Goal: Task Accomplishment & Management: Complete application form

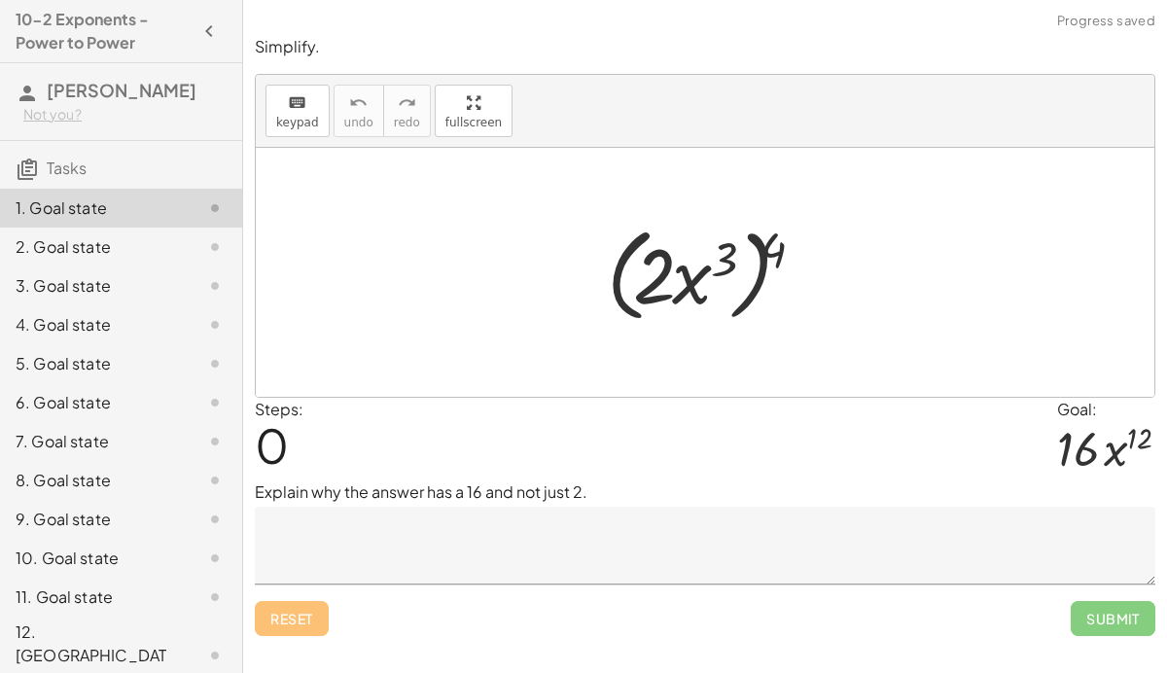
click at [773, 256] on div at bounding box center [712, 273] width 231 height 112
drag, startPoint x: 774, startPoint y: 249, endPoint x: 722, endPoint y: 257, distance: 53.1
click at [722, 257] on div at bounding box center [712, 273] width 231 height 112
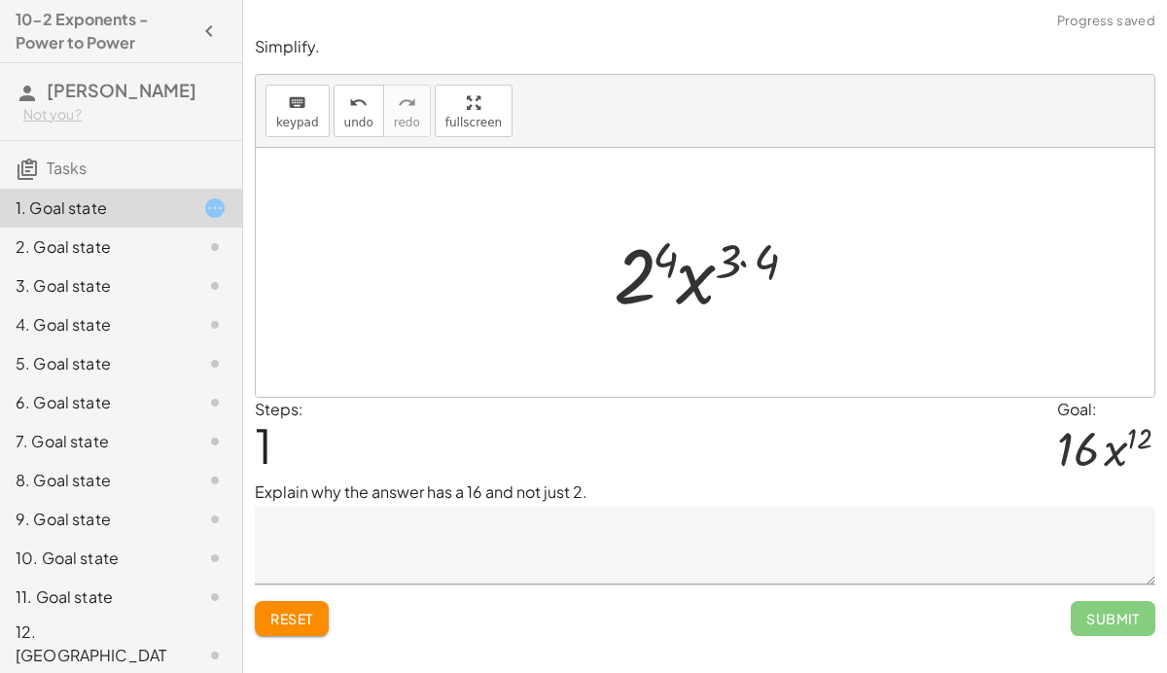
click at [747, 255] on div at bounding box center [712, 273] width 217 height 100
click at [688, 298] on div at bounding box center [712, 273] width 201 height 100
drag, startPoint x: 732, startPoint y: 257, endPoint x: 656, endPoint y: 247, distance: 76.5
click at [656, 247] on div at bounding box center [712, 273] width 201 height 100
click at [662, 253] on div at bounding box center [712, 273] width 201 height 100
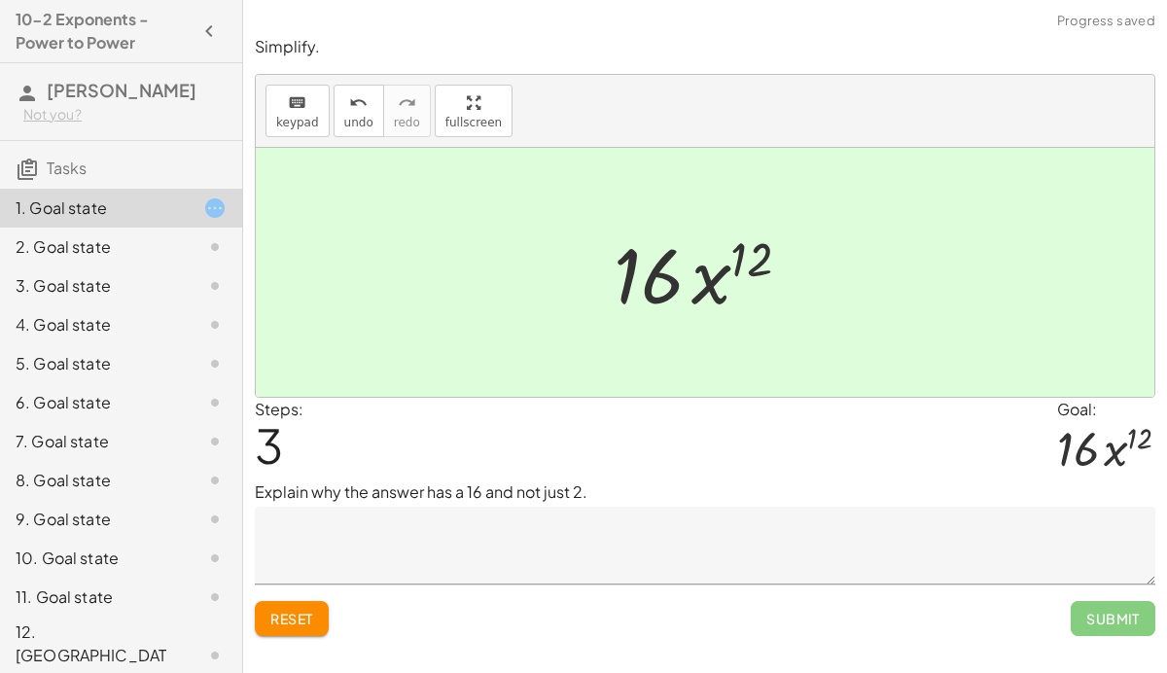
click at [644, 535] on textarea at bounding box center [705, 546] width 901 height 78
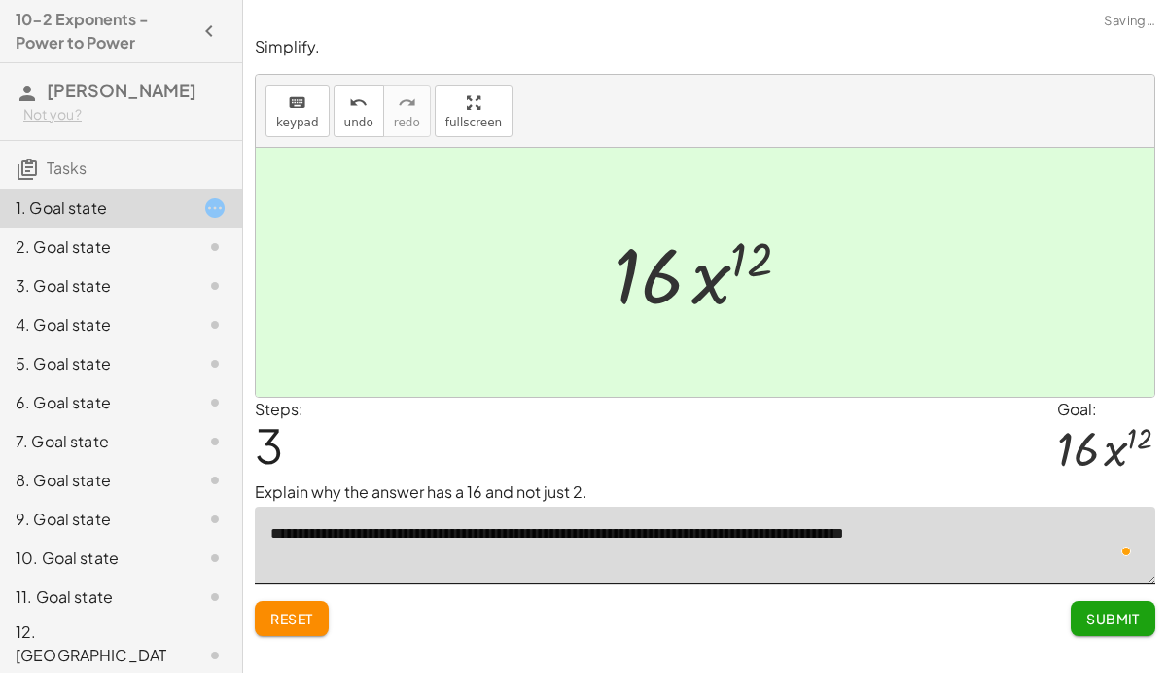
type textarea "**********"
click at [1103, 623] on span "Submit" at bounding box center [1114, 619] width 54 height 18
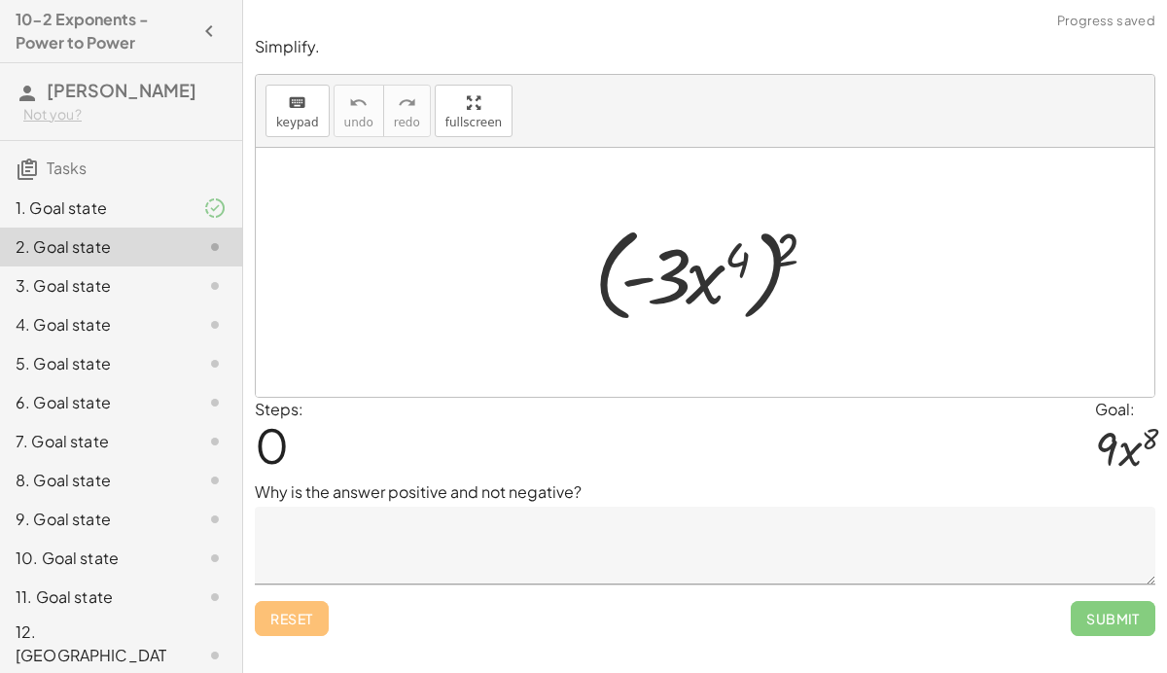
click at [594, 535] on textarea at bounding box center [705, 546] width 901 height 78
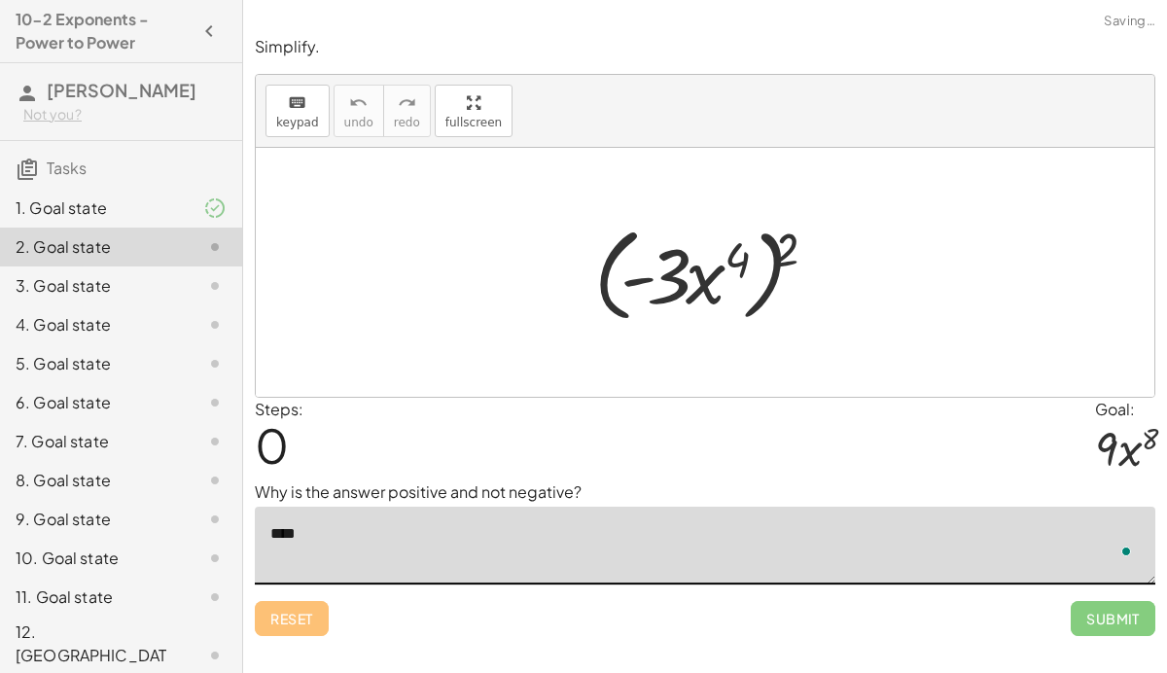
click at [489, 544] on textarea "***" at bounding box center [705, 546] width 901 height 78
click at [365, 536] on textarea "**********" at bounding box center [705, 546] width 901 height 78
click at [682, 547] on textarea "**********" at bounding box center [705, 546] width 901 height 78
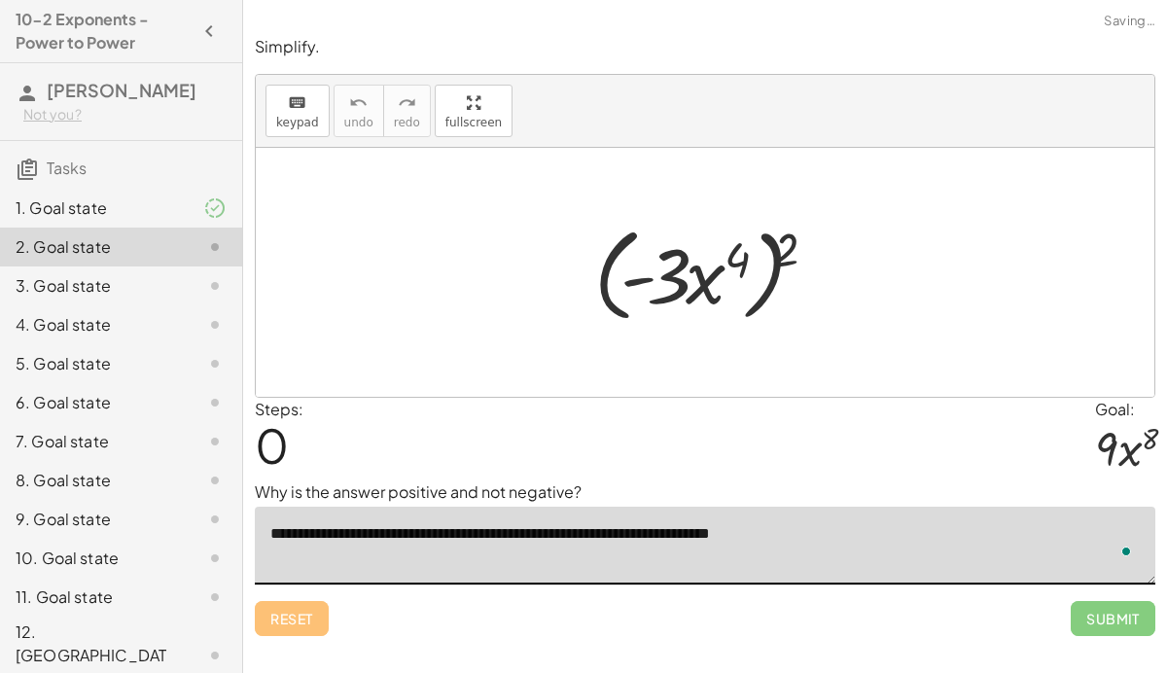
type textarea "**********"
click at [794, 247] on div at bounding box center [713, 273] width 256 height 112
drag, startPoint x: 793, startPoint y: 247, endPoint x: 735, endPoint y: 261, distance: 59.9
click at [735, 261] on div at bounding box center [713, 273] width 256 height 112
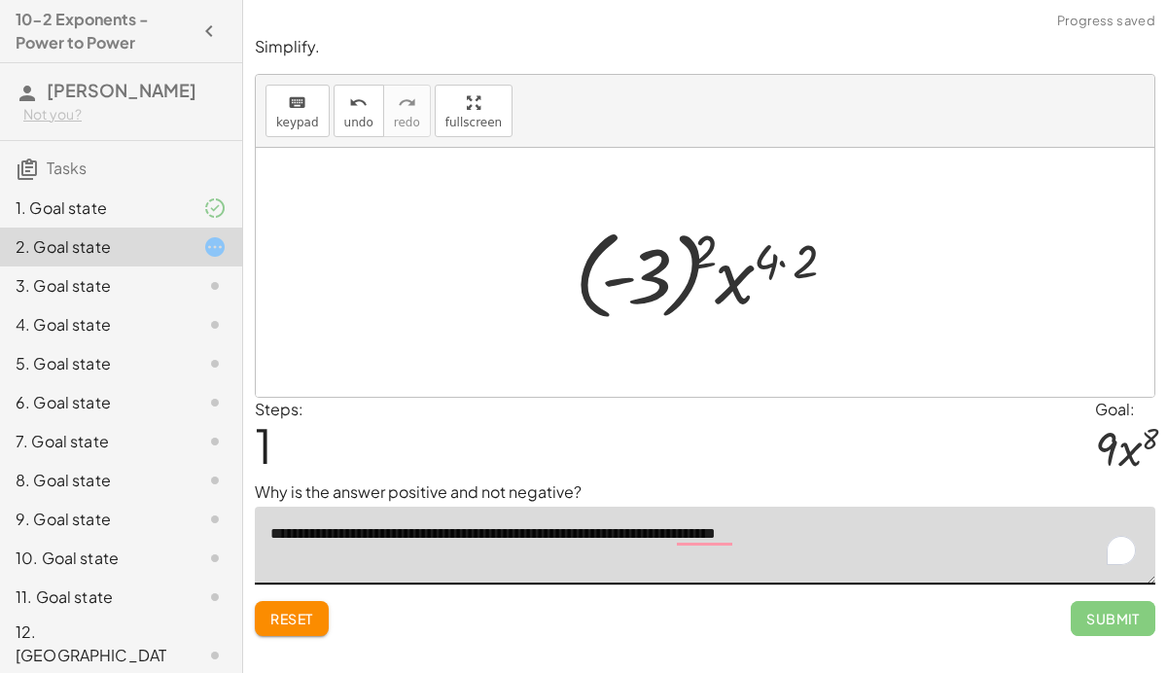
drag, startPoint x: 709, startPoint y: 240, endPoint x: 643, endPoint y: 256, distance: 68.0
click at [643, 256] on div at bounding box center [712, 273] width 295 height 108
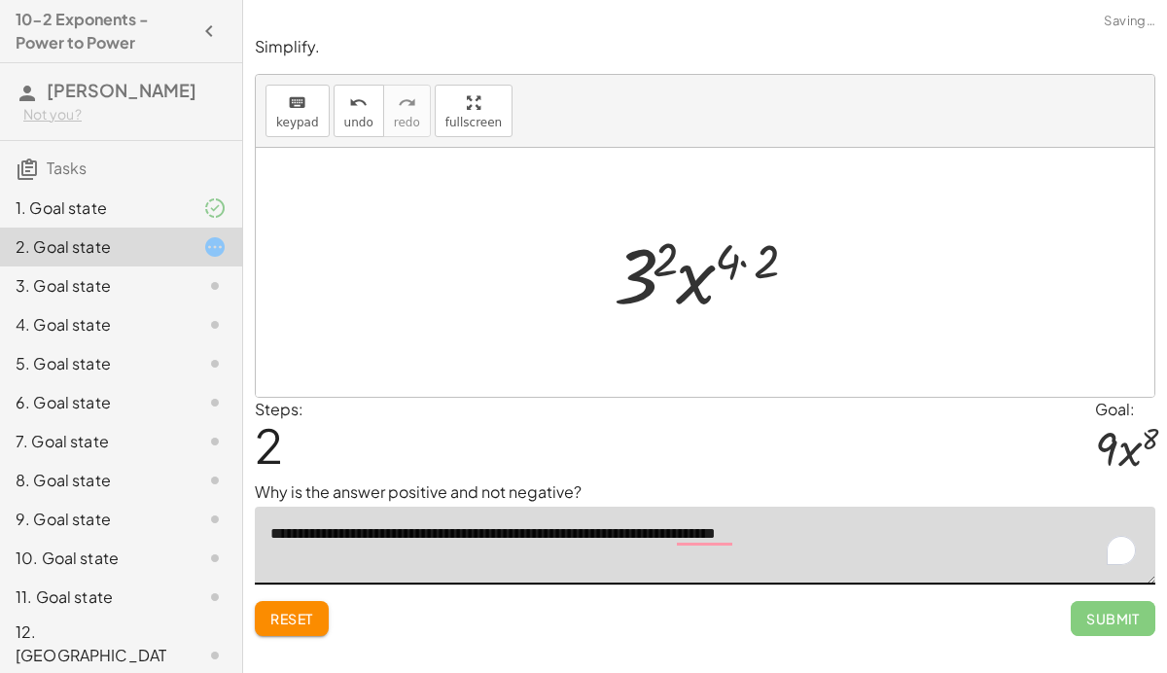
click at [763, 258] on div at bounding box center [712, 273] width 217 height 100
drag, startPoint x: 750, startPoint y: 257, endPoint x: 686, endPoint y: 251, distance: 64.5
click at [686, 251] on div at bounding box center [713, 273] width 178 height 100
click at [682, 254] on div at bounding box center [713, 273] width 178 height 100
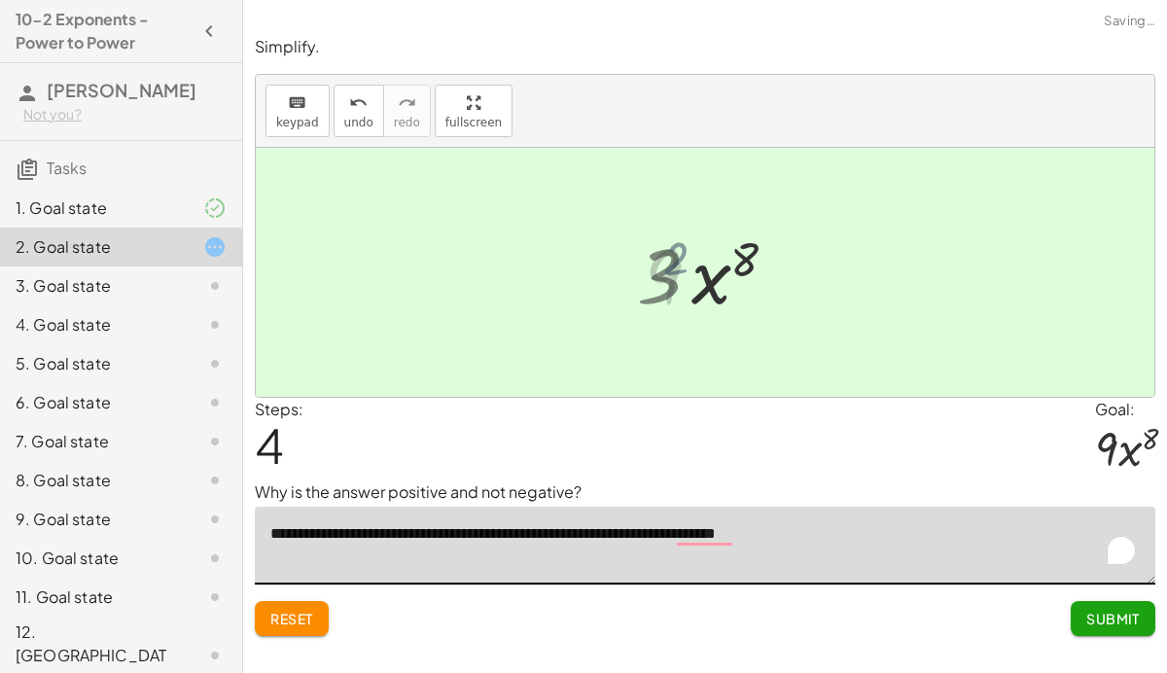
click at [682, 254] on div at bounding box center [712, 273] width 155 height 100
click at [698, 541] on textarea "**********" at bounding box center [705, 546] width 901 height 78
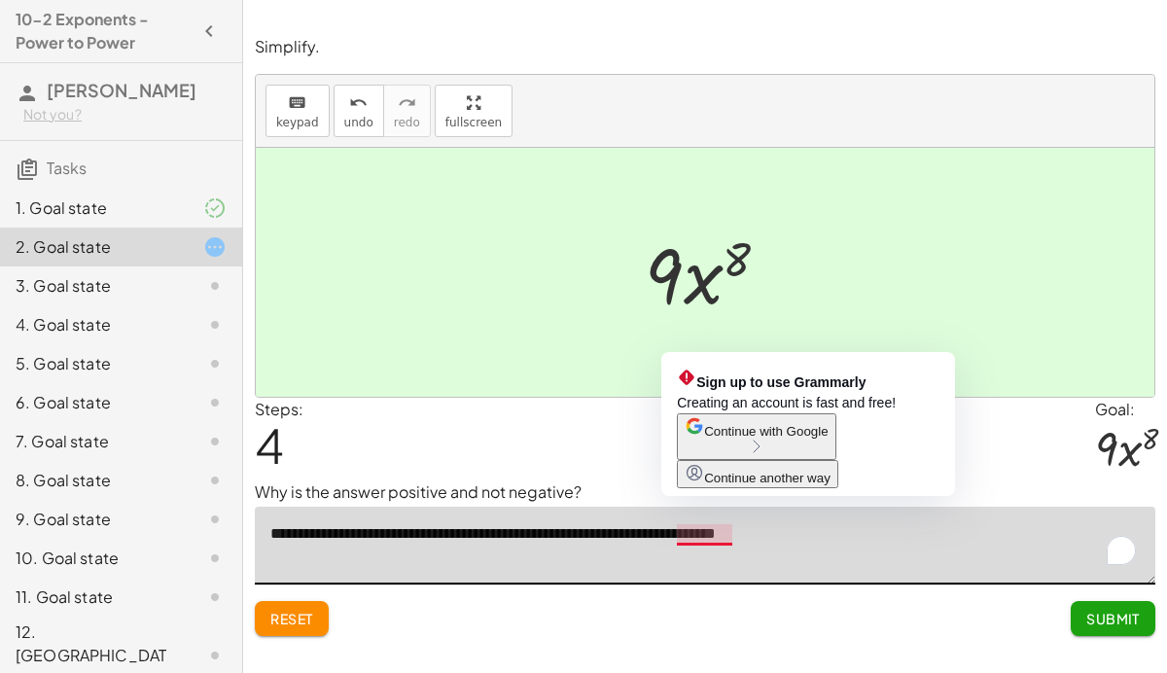
click at [897, 550] on textarea "**********" at bounding box center [705, 546] width 901 height 78
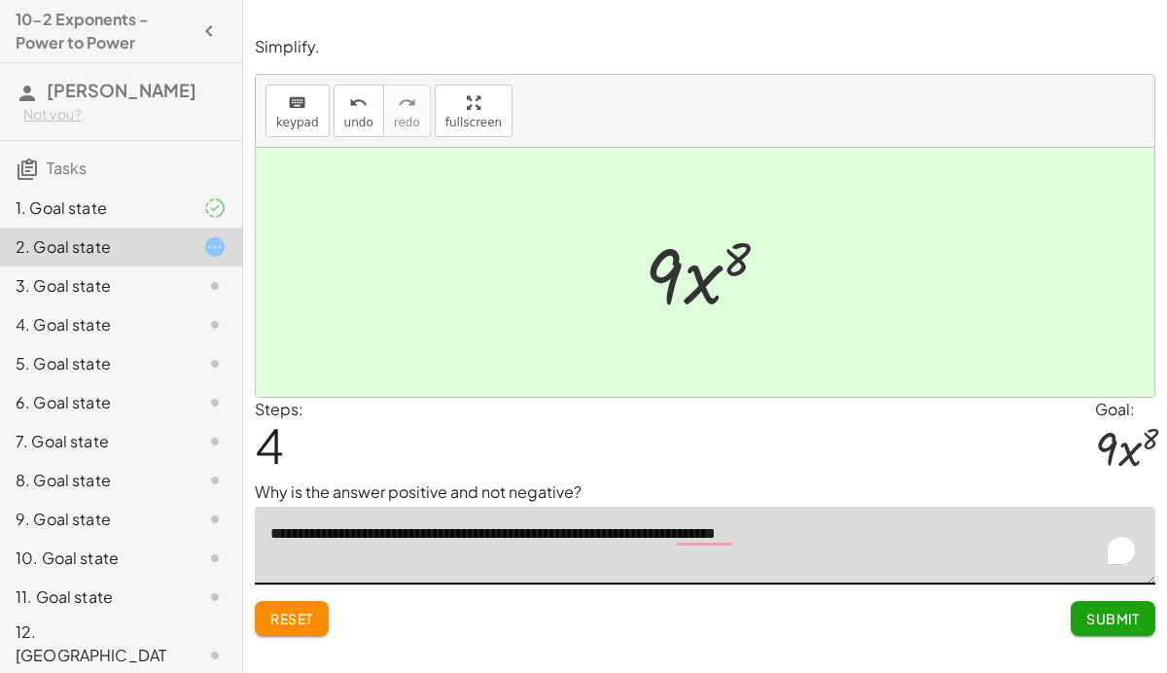
click at [1126, 622] on span "Submit" at bounding box center [1114, 619] width 54 height 18
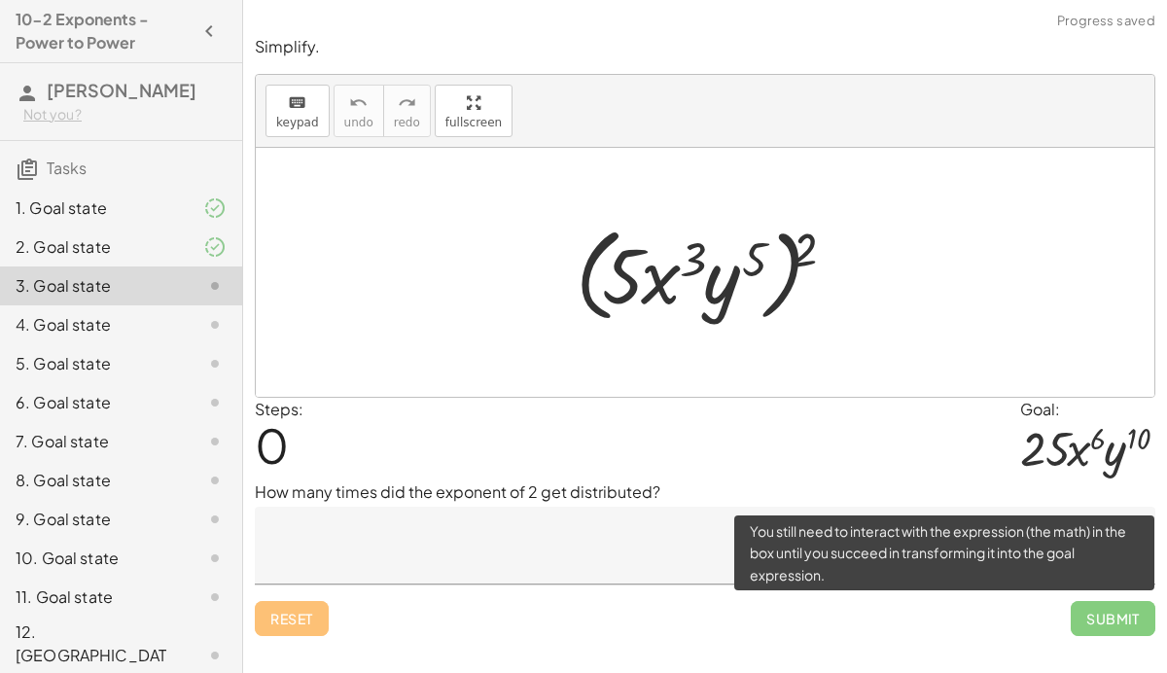
click at [1126, 622] on span "Submit" at bounding box center [1113, 618] width 85 height 35
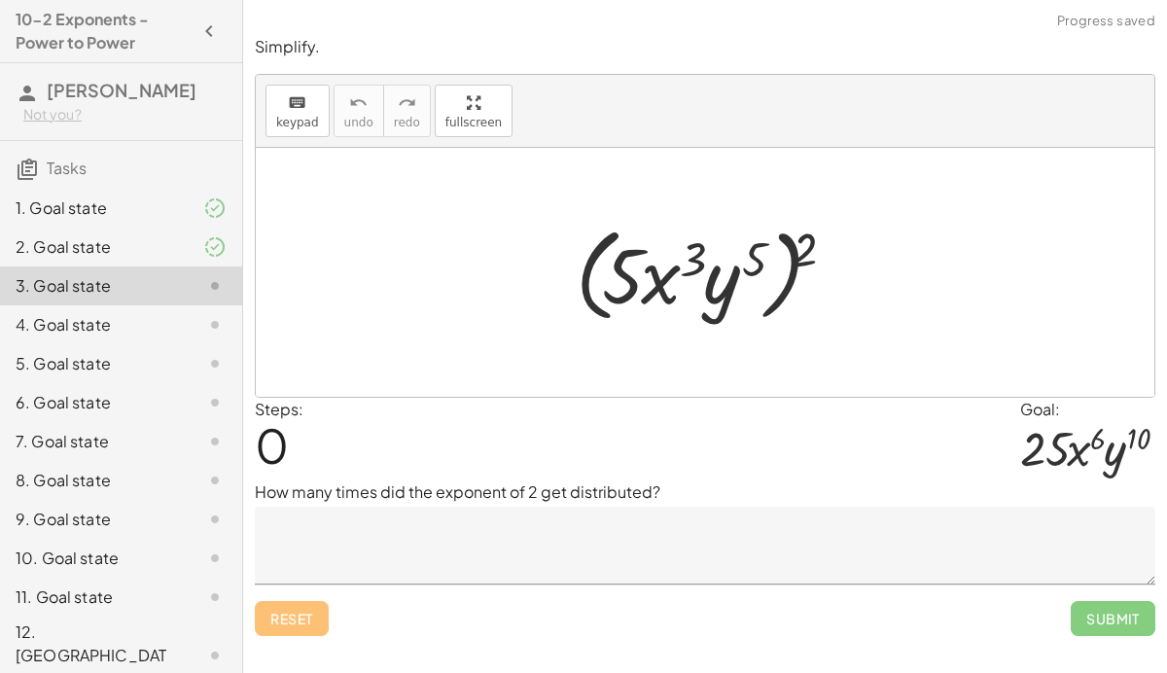
click at [504, 535] on textarea at bounding box center [705, 546] width 901 height 78
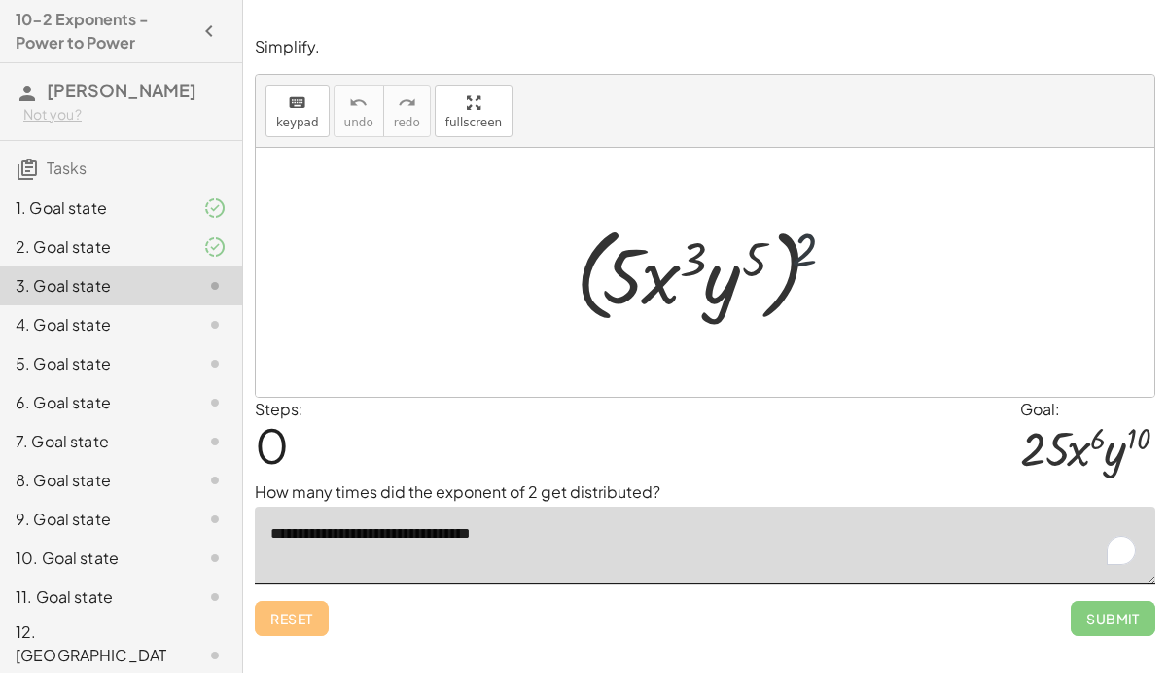
drag, startPoint x: 805, startPoint y: 259, endPoint x: 778, endPoint y: 266, distance: 27.1
click at [778, 266] on div at bounding box center [712, 273] width 293 height 112
drag, startPoint x: 806, startPoint y: 249, endPoint x: 758, endPoint y: 261, distance: 49.1
click at [758, 261] on div at bounding box center [712, 273] width 293 height 112
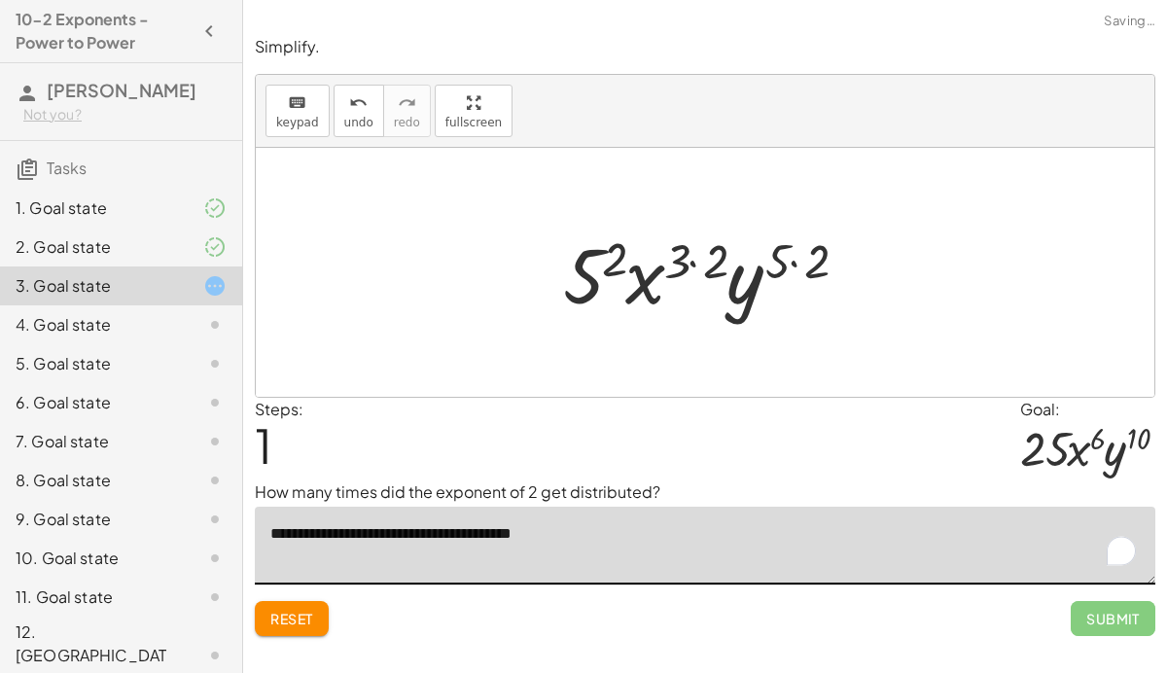
type textarea "**********"
click at [793, 277] on div at bounding box center [713, 273] width 318 height 100
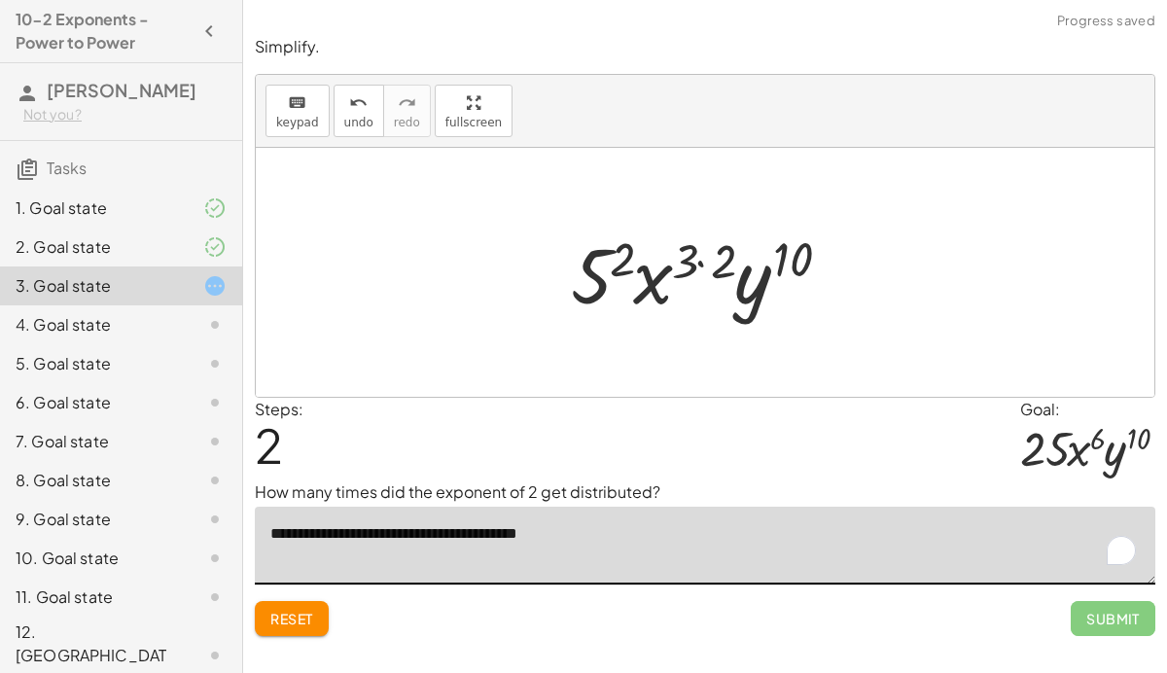
click at [713, 260] on div at bounding box center [712, 273] width 303 height 100
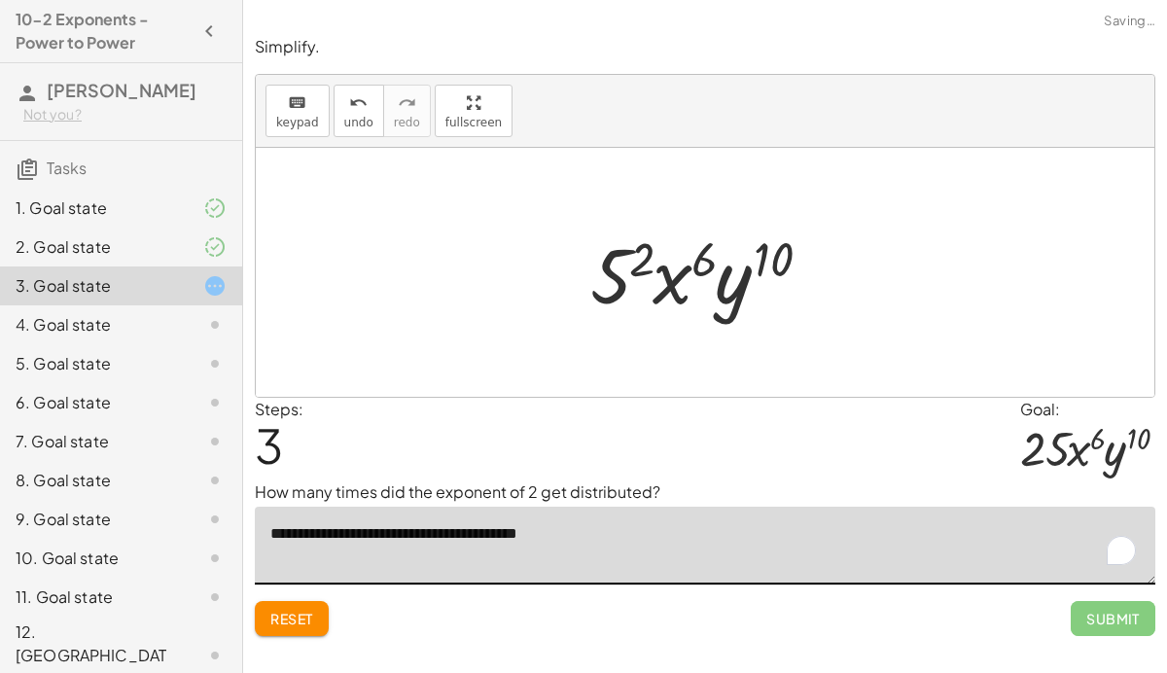
click at [638, 252] on div at bounding box center [713, 273] width 264 height 100
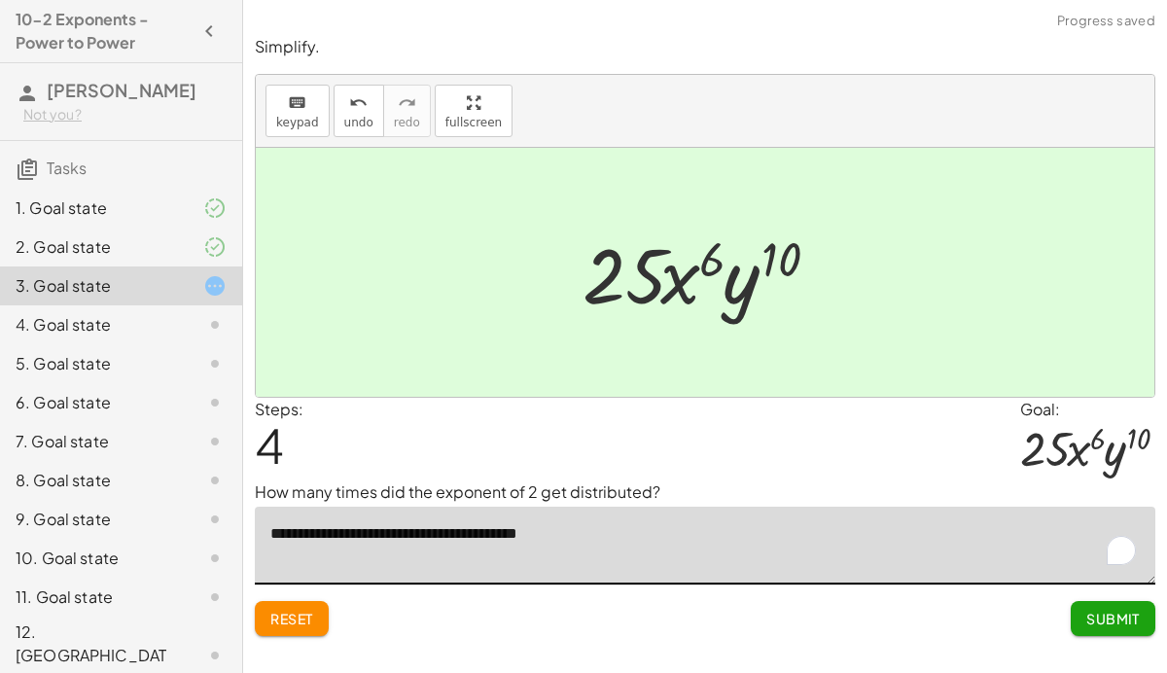
click at [1098, 612] on span "Submit" at bounding box center [1114, 619] width 54 height 18
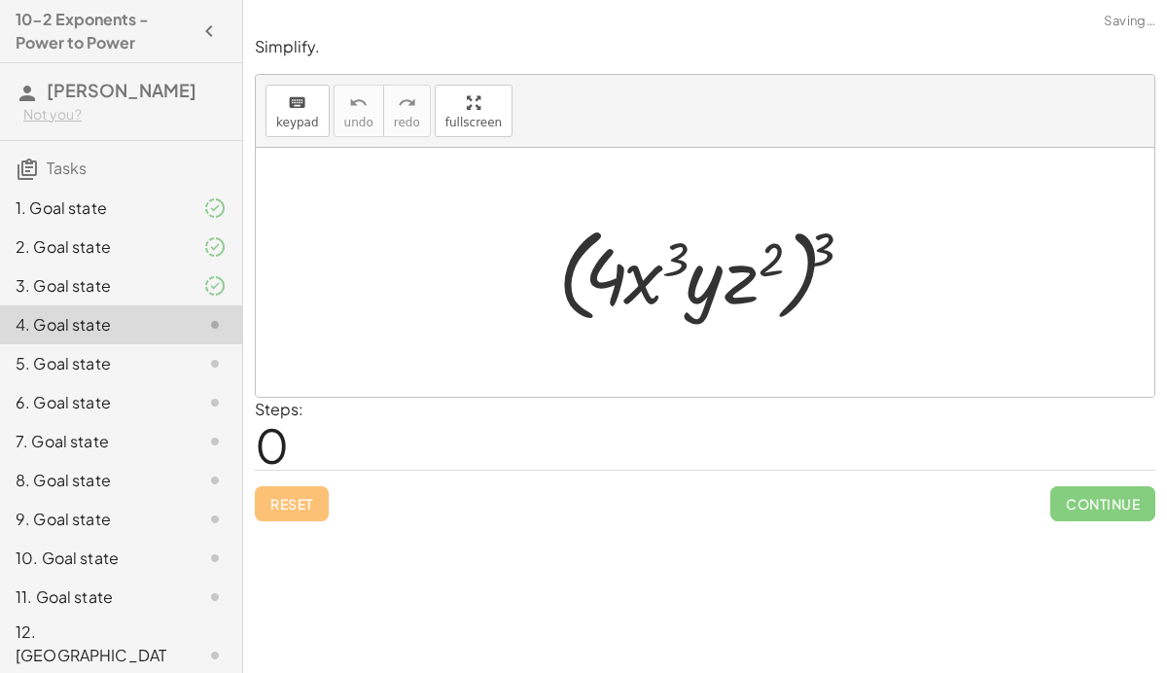
click at [827, 253] on div at bounding box center [712, 273] width 327 height 112
drag, startPoint x: 827, startPoint y: 253, endPoint x: 768, endPoint y: 257, distance: 59.5
click at [768, 257] on div at bounding box center [712, 273] width 327 height 112
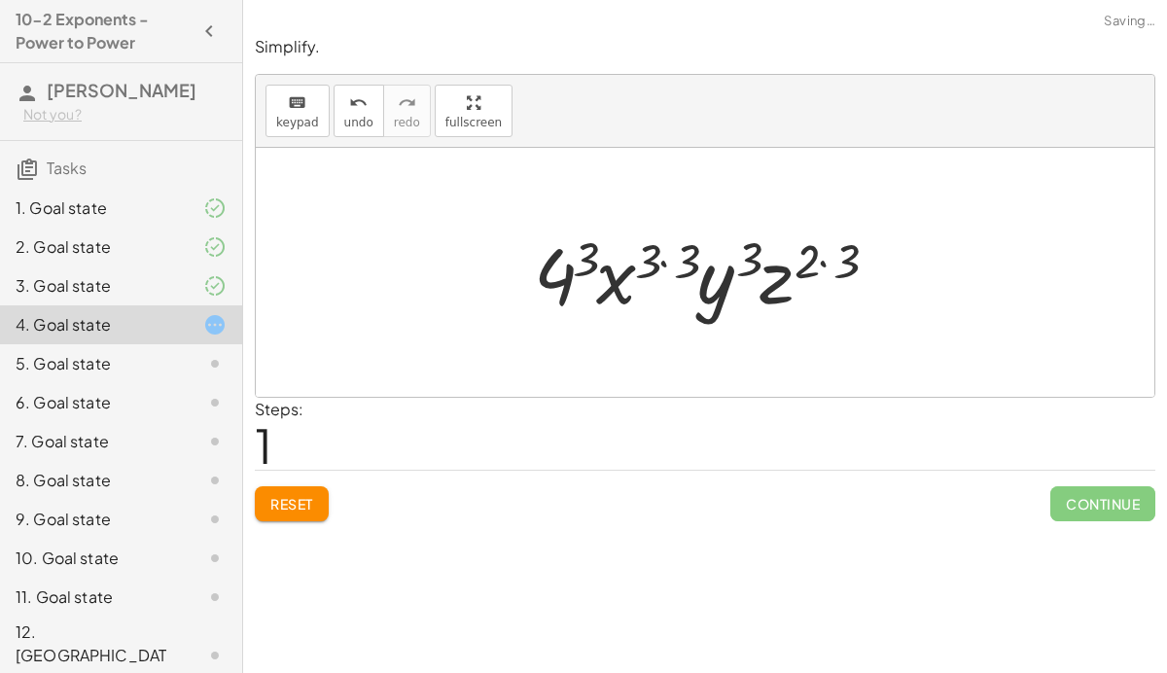
click at [857, 258] on div at bounding box center [712, 273] width 377 height 100
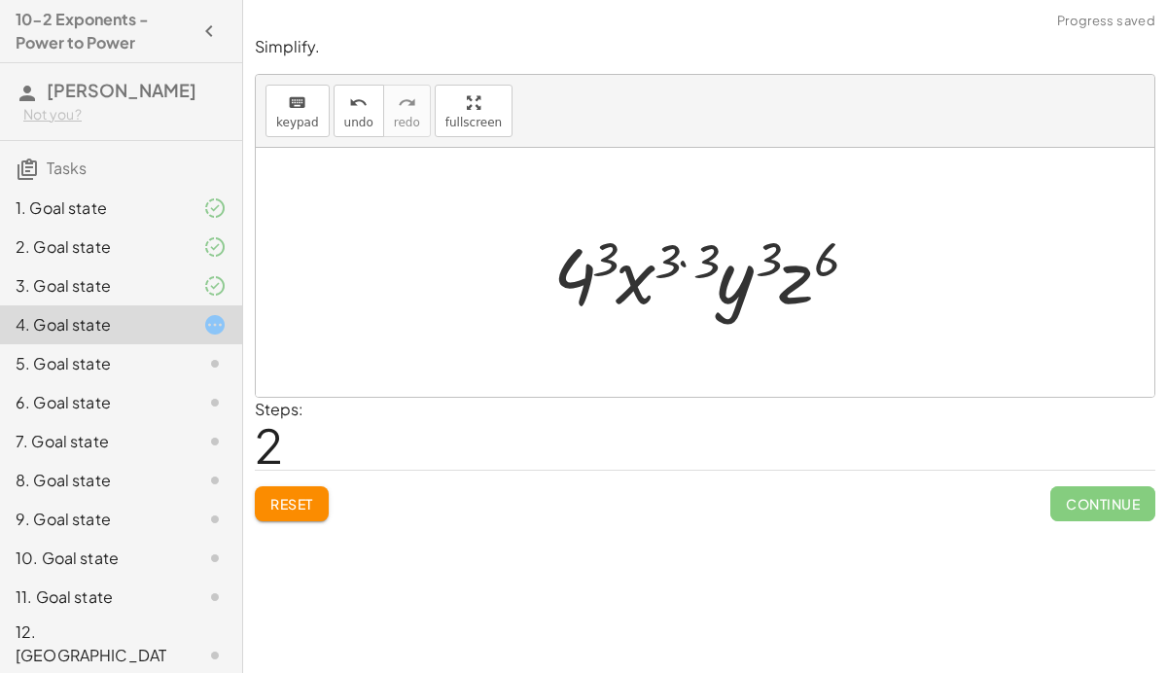
click at [758, 253] on div at bounding box center [713, 273] width 338 height 100
click at [699, 259] on div at bounding box center [713, 273] width 338 height 100
click at [610, 251] on div at bounding box center [713, 273] width 338 height 100
click at [680, 264] on div at bounding box center [713, 273] width 338 height 100
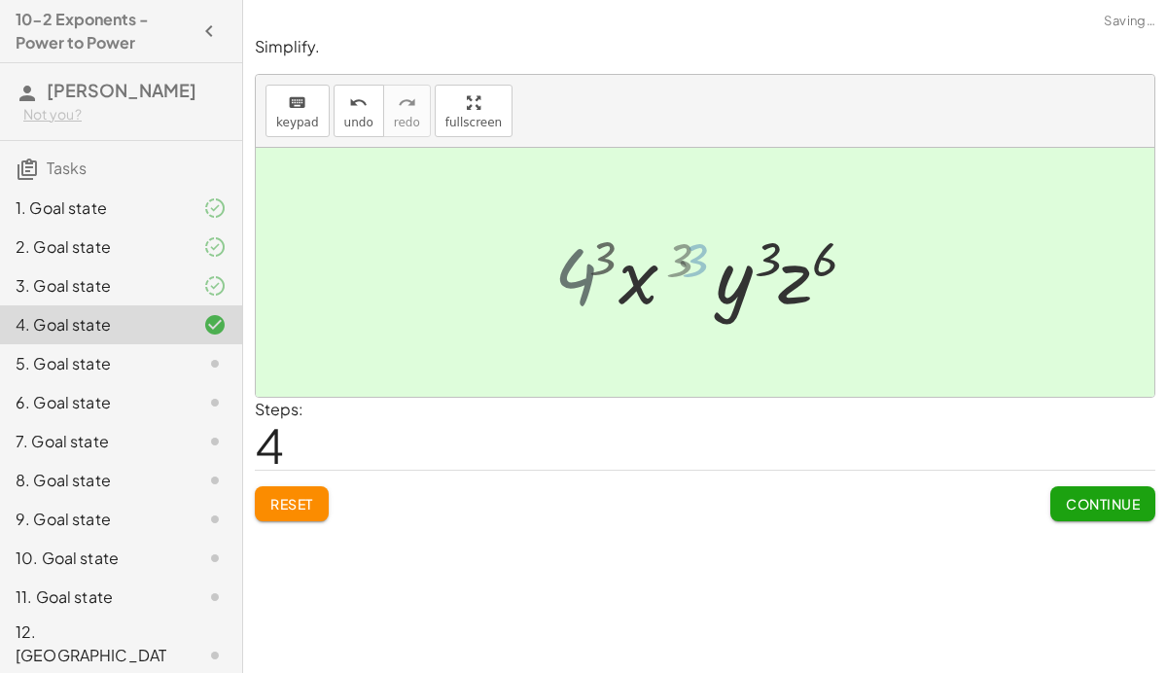
click at [677, 262] on div at bounding box center [713, 273] width 314 height 100
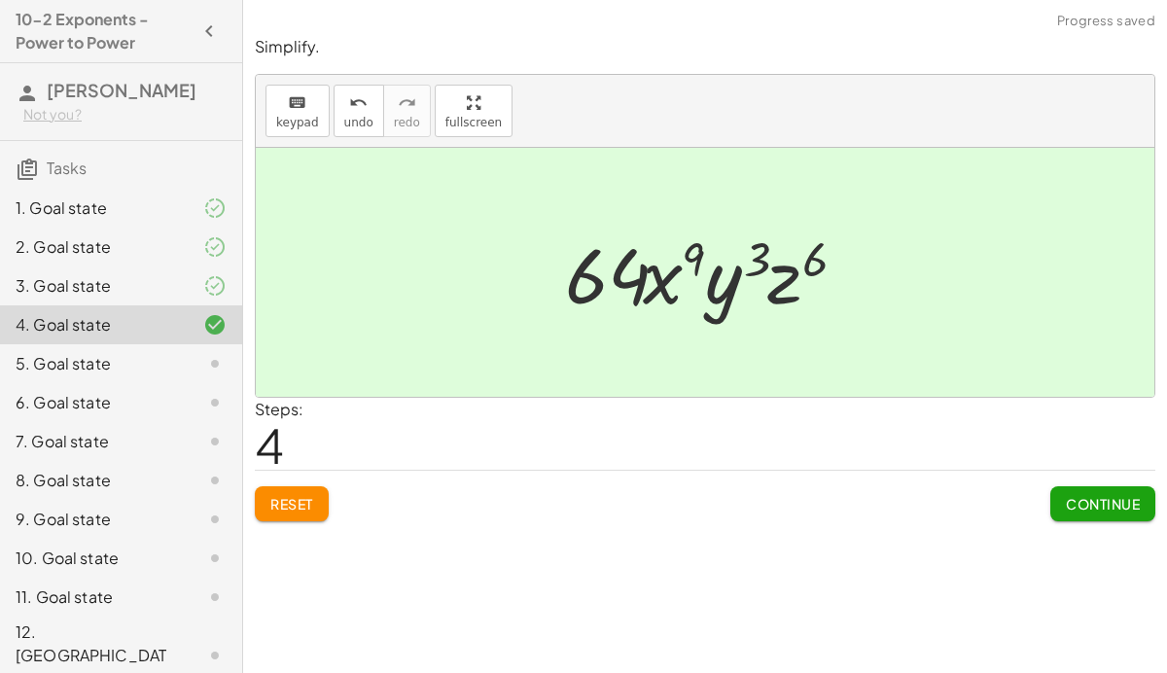
click at [1080, 501] on span "Continue" at bounding box center [1103, 504] width 74 height 18
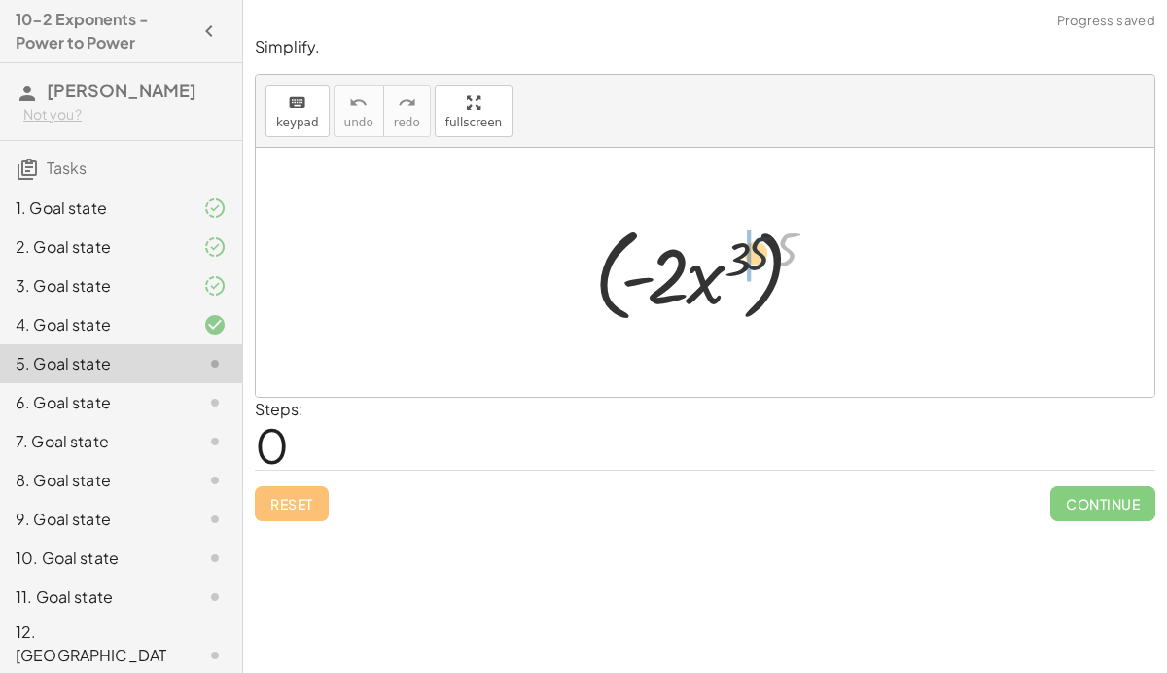
drag, startPoint x: 787, startPoint y: 249, endPoint x: 727, endPoint y: 259, distance: 61.1
click at [727, 259] on div at bounding box center [713, 273] width 256 height 112
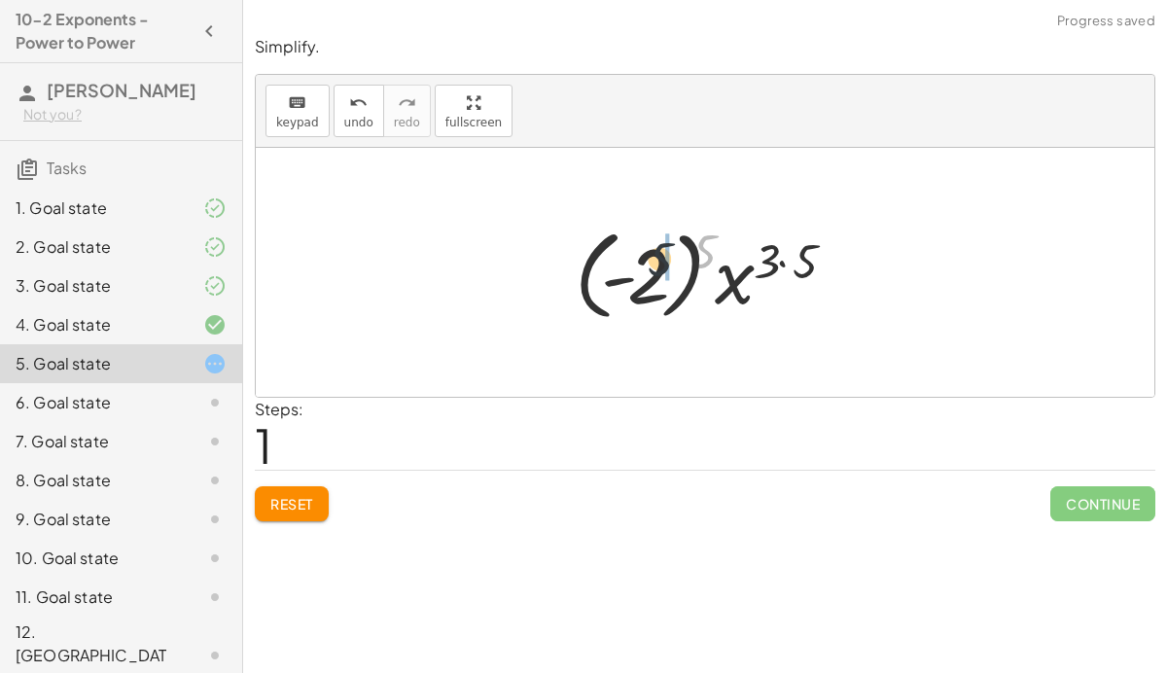
drag, startPoint x: 701, startPoint y: 247, endPoint x: 653, endPoint y: 267, distance: 52.4
click at [653, 267] on div at bounding box center [712, 273] width 295 height 108
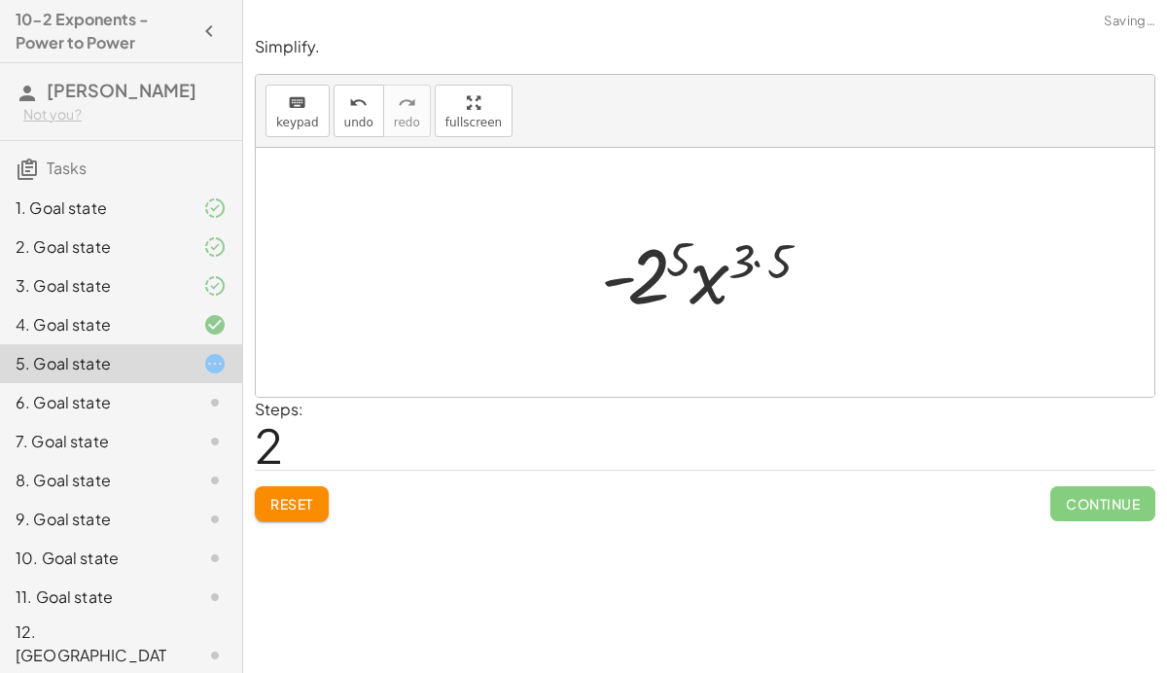
click at [659, 271] on div at bounding box center [713, 273] width 243 height 100
click at [772, 266] on div at bounding box center [713, 273] width 259 height 100
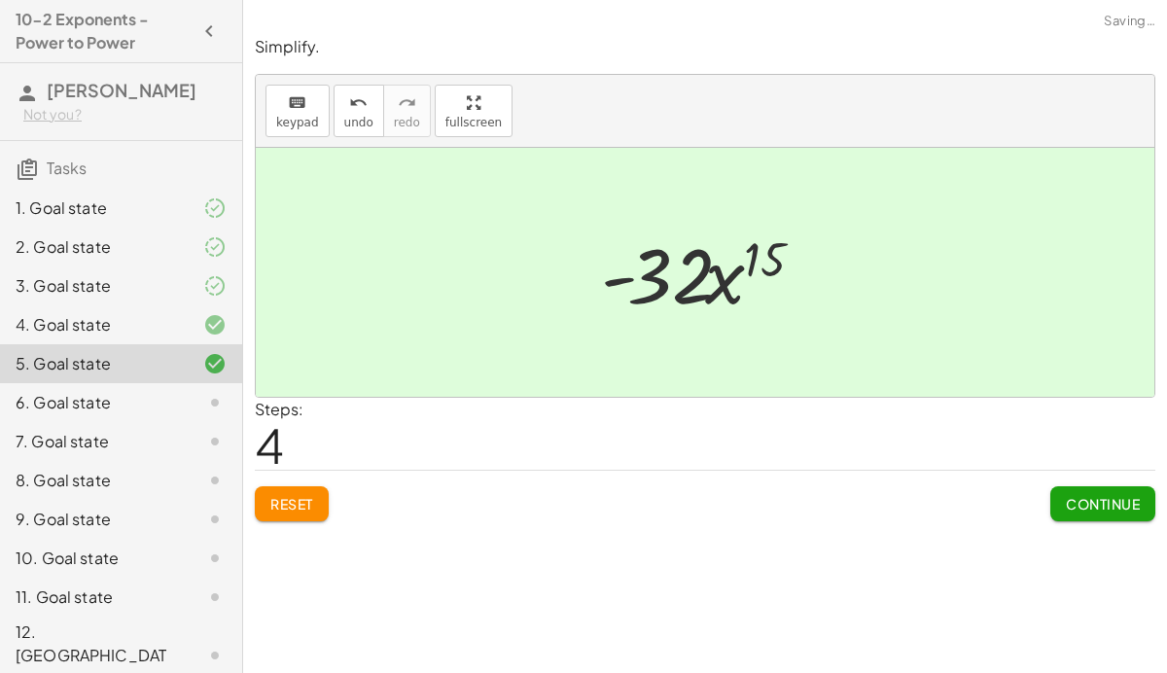
click at [1082, 494] on button "Continue" at bounding box center [1103, 503] width 105 height 35
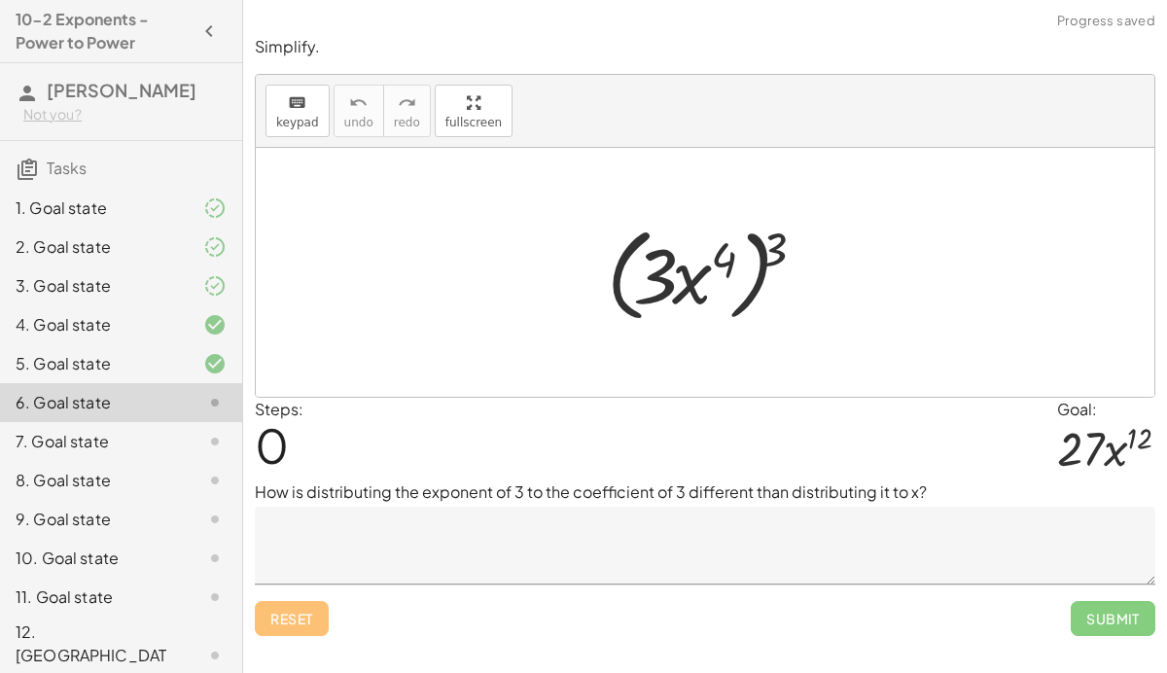
click at [798, 568] on textarea at bounding box center [705, 546] width 901 height 78
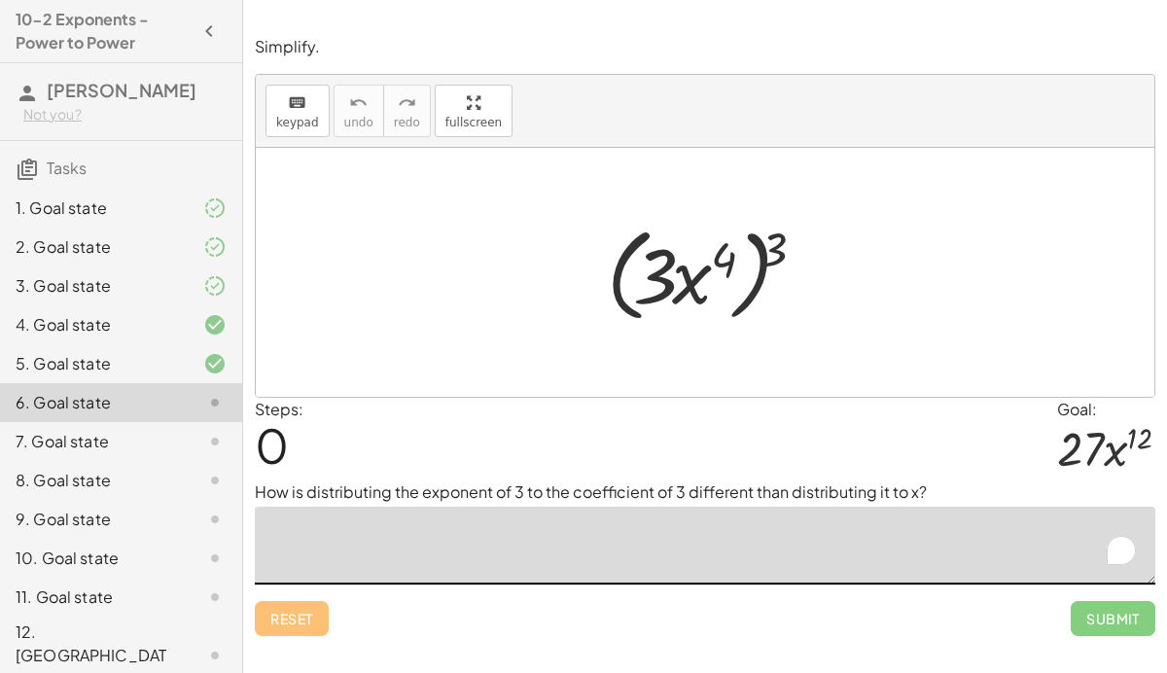
click at [798, 568] on textarea "To enrich screen reader interactions, please activate Accessibility in Grammarl…" at bounding box center [705, 546] width 901 height 78
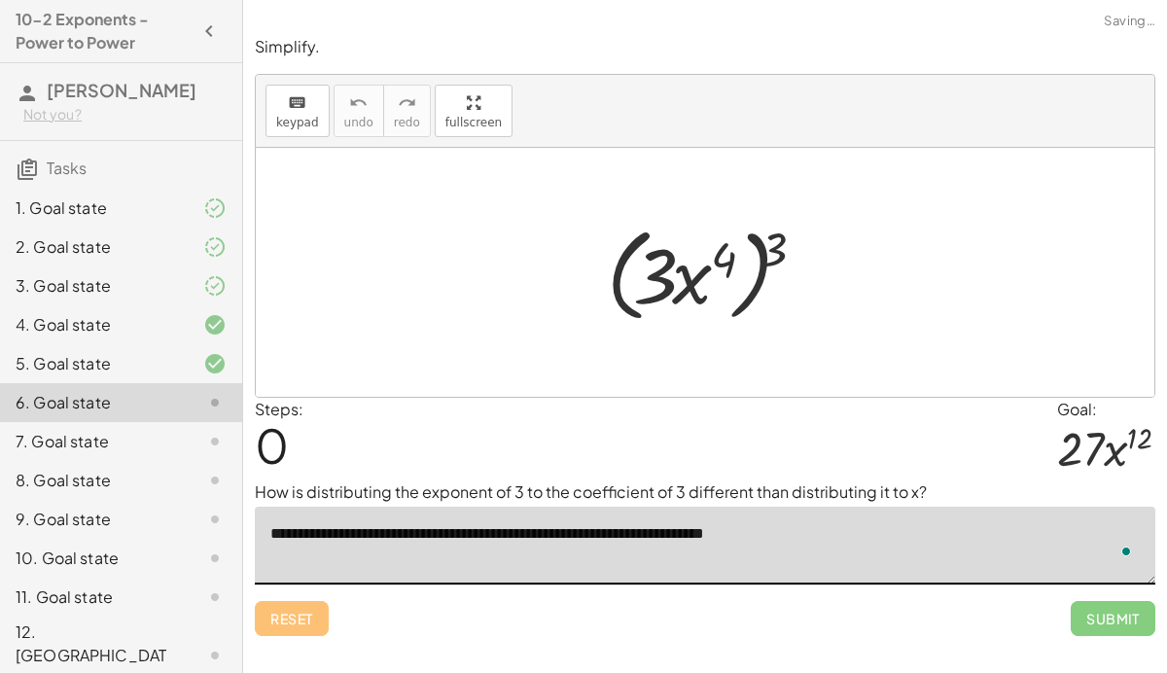
click at [834, 535] on textarea "**********" at bounding box center [705, 546] width 901 height 78
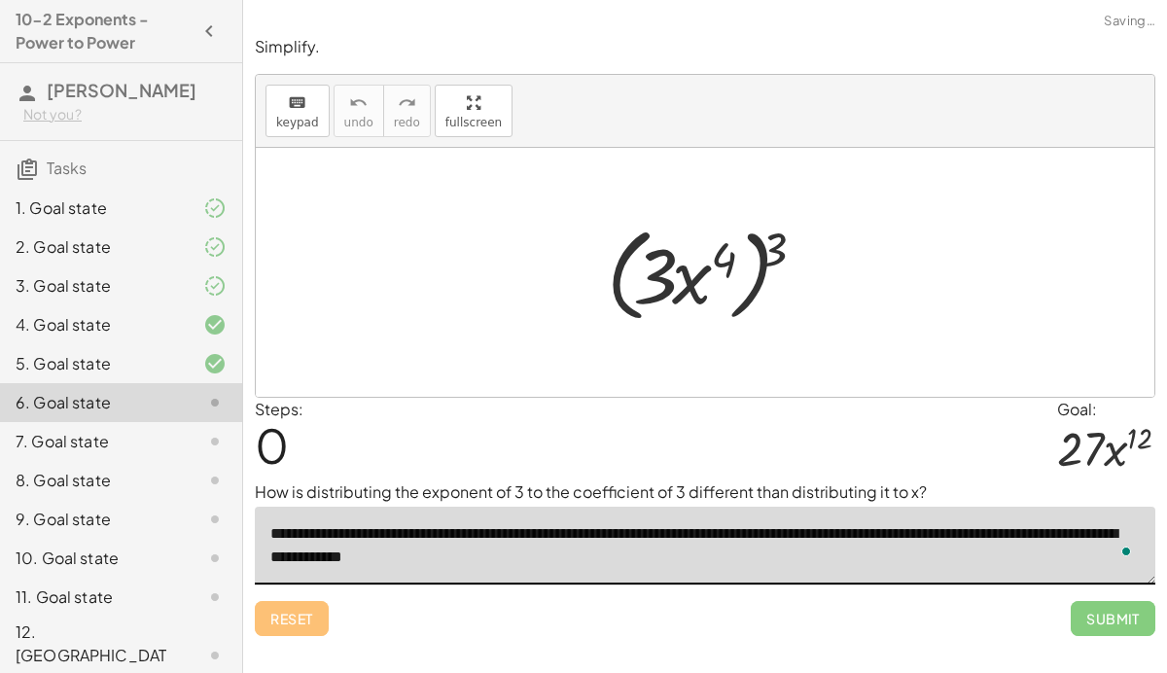
type textarea "**********"
drag, startPoint x: 771, startPoint y: 245, endPoint x: 709, endPoint y: 252, distance: 62.6
click at [709, 252] on div at bounding box center [712, 273] width 231 height 112
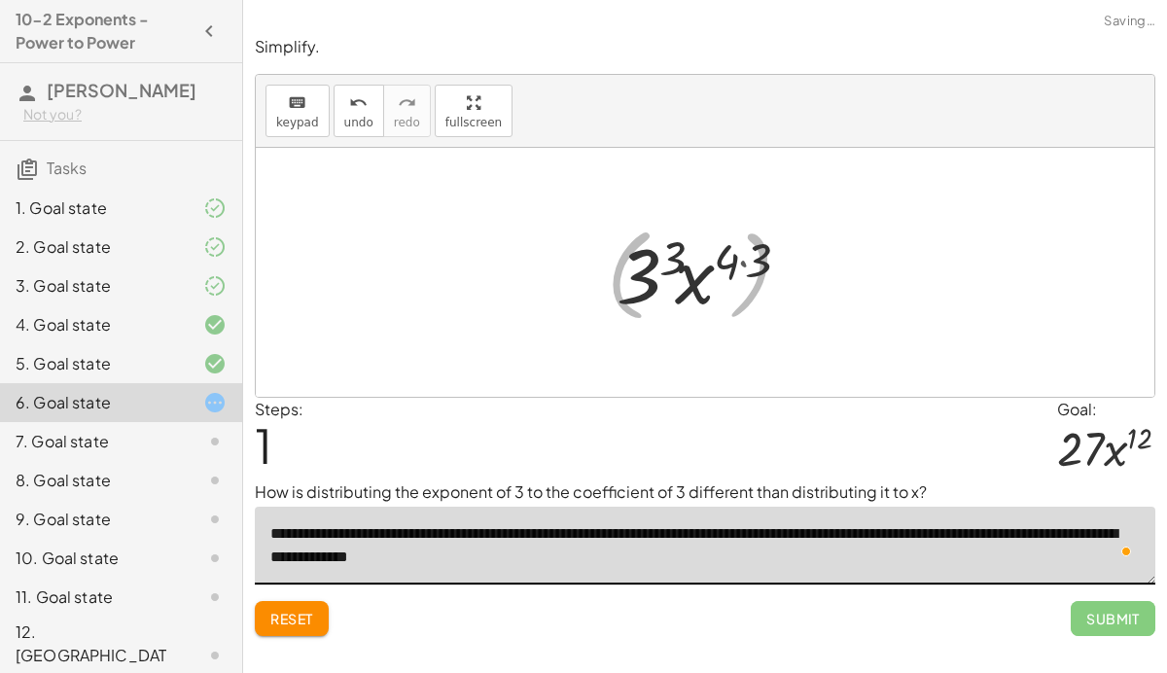
click at [726, 253] on div at bounding box center [712, 273] width 217 height 100
click at [744, 256] on div at bounding box center [712, 273] width 217 height 100
click at [672, 255] on div at bounding box center [712, 273] width 201 height 100
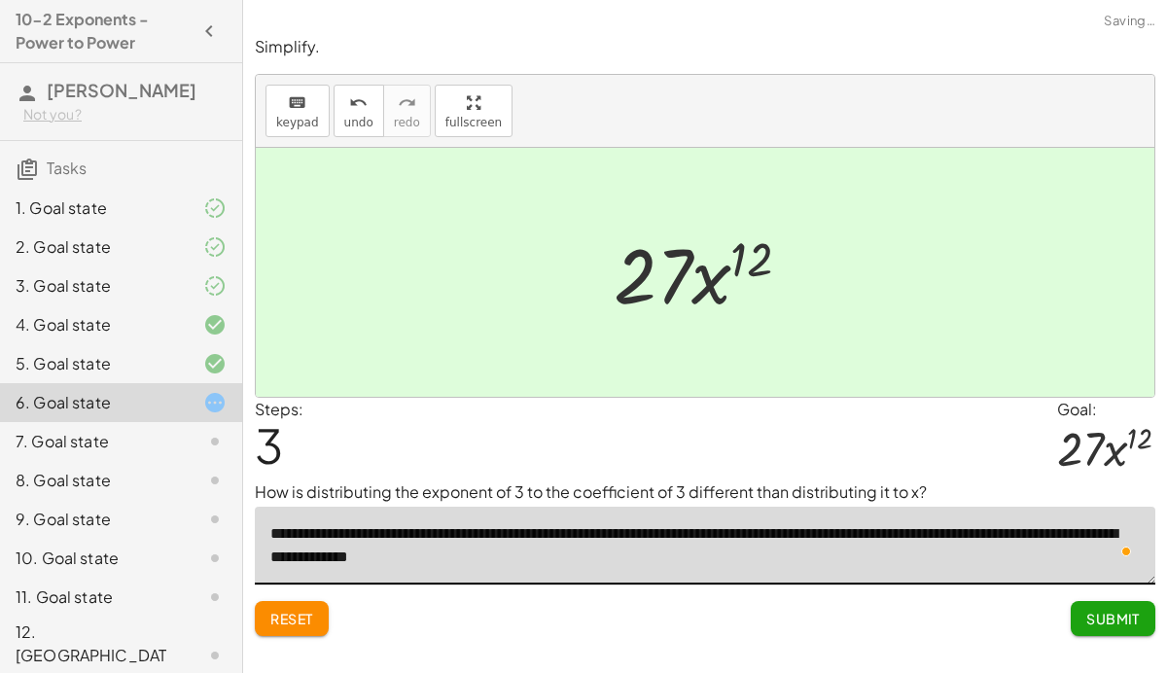
click at [1109, 622] on span "Submit" at bounding box center [1114, 619] width 54 height 18
